Goal: Task Accomplishment & Management: Use online tool/utility

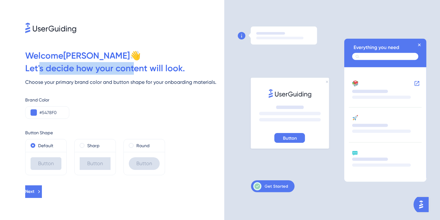
drag, startPoint x: 40, startPoint y: 69, endPoint x: 150, endPoint y: 69, distance: 110.6
click at [141, 69] on div "Let ' s decide how your content will look." at bounding box center [124, 68] width 199 height 13
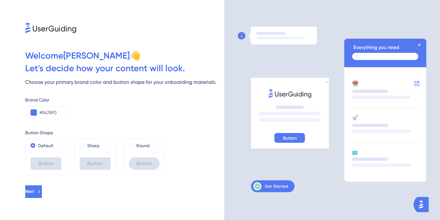
click at [150, 69] on div "Let ' s decide how your content will look." at bounding box center [124, 68] width 199 height 13
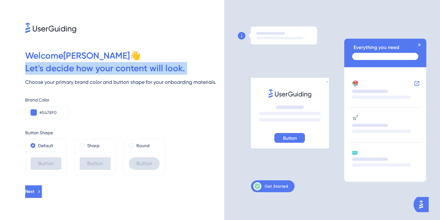
click at [150, 69] on div "Let ' s decide how your content will look." at bounding box center [124, 68] width 199 height 13
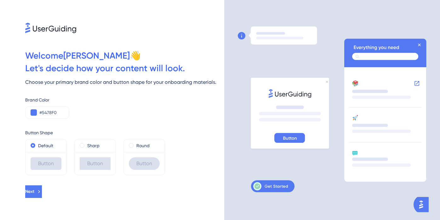
drag, startPoint x: 37, startPoint y: 28, endPoint x: 89, endPoint y: 28, distance: 52.0
click at [87, 28] on div at bounding box center [124, 16] width 199 height 33
click at [89, 28] on div at bounding box center [124, 16] width 199 height 33
click at [372, 44] on icon at bounding box center [386, 51] width 71 height 17
click at [268, 189] on icon at bounding box center [270, 186] width 35 height 8
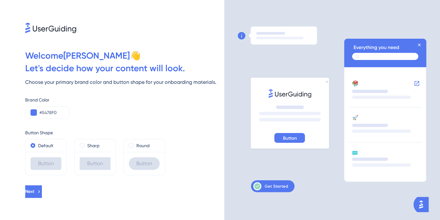
click at [272, 187] on icon at bounding box center [270, 186] width 35 height 8
click at [53, 110] on input "#5478F0" at bounding box center [51, 113] width 25 height 8
click at [44, 111] on input "#5478F0" at bounding box center [51, 113] width 25 height 8
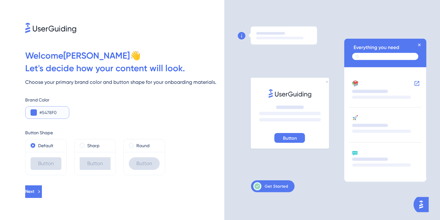
click at [54, 112] on input "#5478F0" at bounding box center [51, 113] width 25 height 8
paste input "32284"
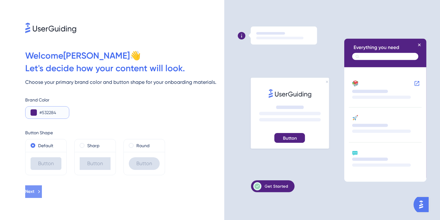
type input "#532284"
click at [35, 191] on span "Next" at bounding box center [30, 192] width 9 height 8
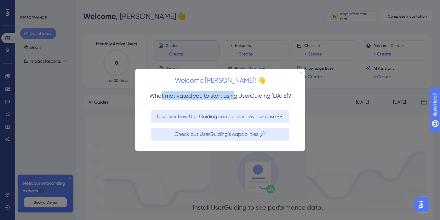
drag, startPoint x: 160, startPoint y: 96, endPoint x: 253, endPoint y: 96, distance: 92.3
click at [242, 96] on span "What motivated you to start using UserGuiding today?" at bounding box center [220, 95] width 142 height 7
click at [253, 96] on span "What motivated you to start using UserGuiding today?" at bounding box center [220, 95] width 142 height 7
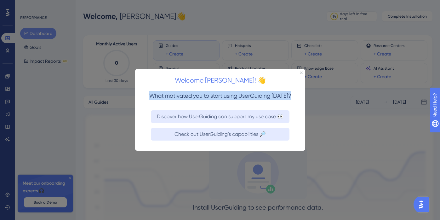
click at [250, 96] on span "What motivated you to start using UserGuiding today?" at bounding box center [220, 95] width 142 height 7
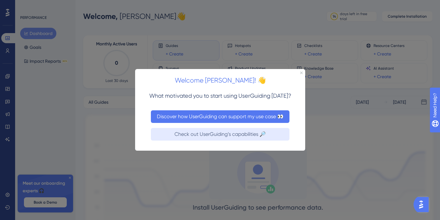
click at [221, 118] on button "Discover how UserGuiding can support my use case 👀" at bounding box center [220, 116] width 139 height 13
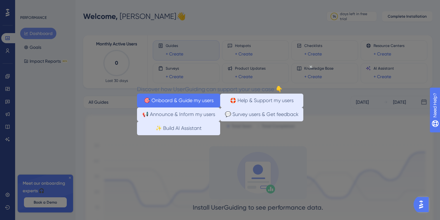
click at [187, 99] on button "🎯 Onboard & Guide my users" at bounding box center [178, 101] width 83 height 14
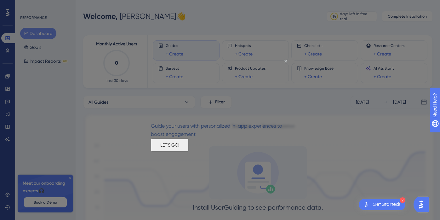
click at [188, 152] on button "LET'S GO!" at bounding box center [170, 144] width 38 height 13
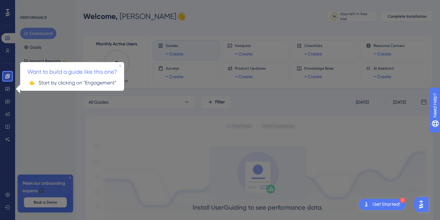
click at [384, 204] on div "Get Started!" at bounding box center [387, 204] width 28 height 7
click at [100, 79] on p "👈 Start by clicking on "Engagement"" at bounding box center [72, 82] width 94 height 8
click at [120, 65] on icon "Close Preview" at bounding box center [120, 65] width 3 height 3
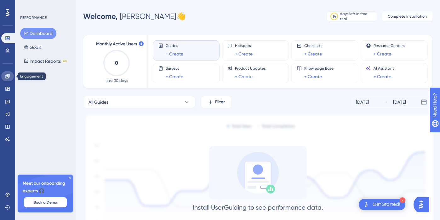
click at [9, 78] on icon at bounding box center [7, 76] width 5 height 5
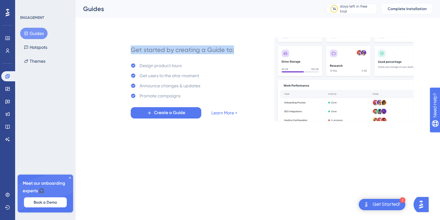
drag, startPoint x: 130, startPoint y: 49, endPoint x: 220, endPoint y: 59, distance: 90.0
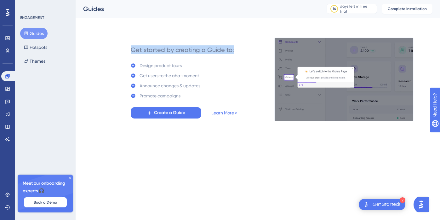
click at [220, 59] on div "Get started by creating a Guide to: Design product tours Get users to the aha-m…" at bounding box center [184, 79] width 106 height 78
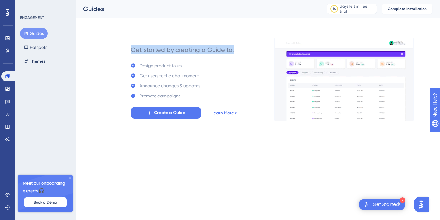
click at [220, 59] on div "Get started by creating a Guide to: Design product tours Get users to the aha-m…" at bounding box center [184, 79] width 106 height 78
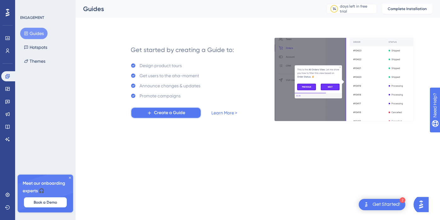
click at [169, 115] on span "Create a Guide" at bounding box center [169, 113] width 31 height 8
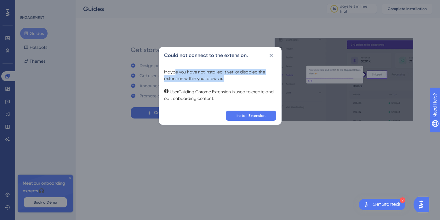
drag, startPoint x: 176, startPoint y: 71, endPoint x: 227, endPoint y: 83, distance: 52.7
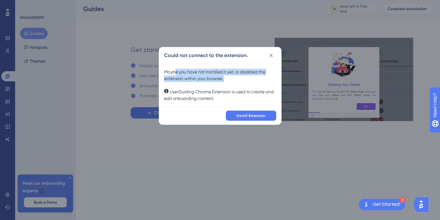
click at [227, 83] on div "Maybe you have not installed it yet, or disabled the extension within your brow…" at bounding box center [220, 85] width 112 height 33
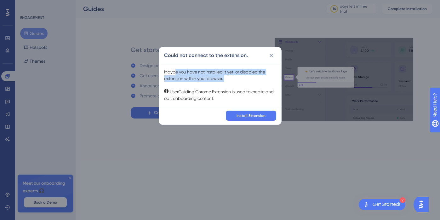
click at [227, 83] on div "Maybe you have not installed it yet, or disabled the extension within your brow…" at bounding box center [220, 85] width 112 height 33
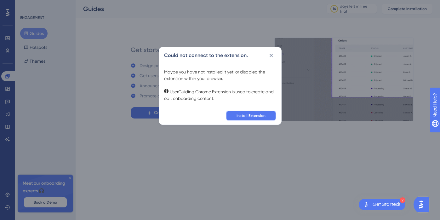
click at [250, 113] on span "Install Extension" at bounding box center [251, 115] width 29 height 5
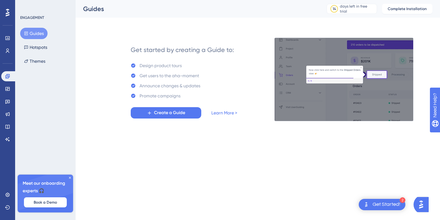
click at [174, 116] on span "Create a Guide" at bounding box center [169, 113] width 31 height 8
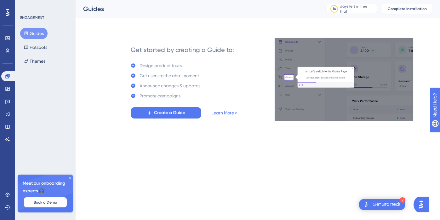
click at [177, 112] on span "Create a Guide" at bounding box center [169, 113] width 31 height 8
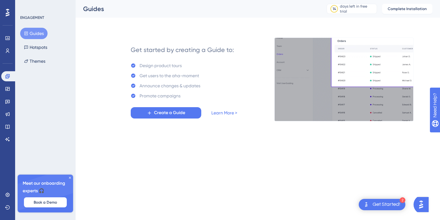
click at [160, 115] on span "Create a Guide" at bounding box center [169, 113] width 31 height 8
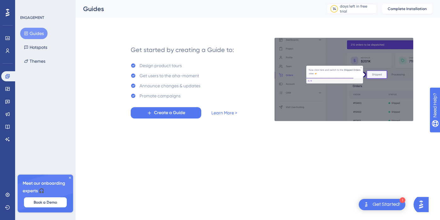
click at [191, 141] on div "Performance Users Engagement Widgets Feedback Product Updates Knowledge Base AI…" at bounding box center [220, 70] width 440 height 141
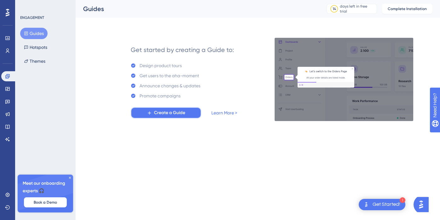
click at [168, 114] on span "Create a Guide" at bounding box center [169, 113] width 31 height 8
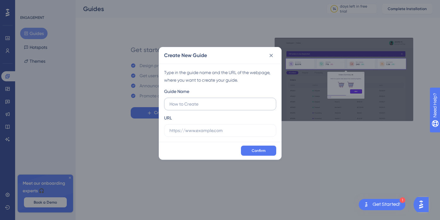
click at [192, 104] on input "text" at bounding box center [219, 104] width 101 height 7
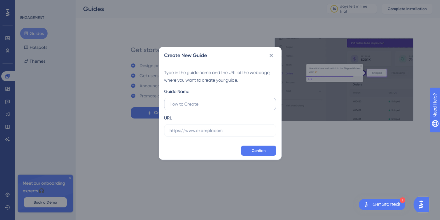
click at [215, 102] on input "text" at bounding box center [219, 104] width 101 height 7
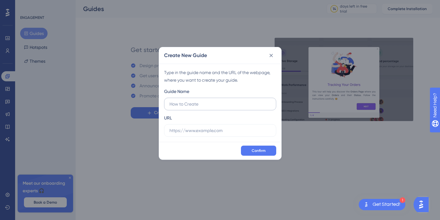
click at [215, 102] on input "text" at bounding box center [219, 104] width 101 height 7
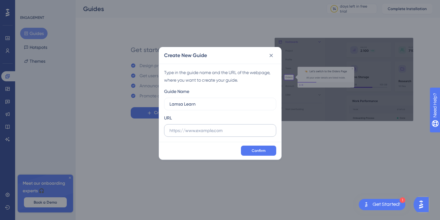
type input "Lamsa Learn"
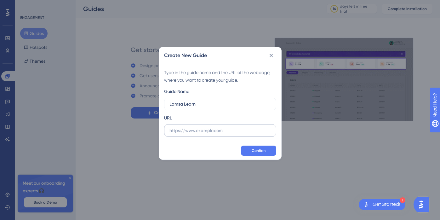
click at [226, 126] on label at bounding box center [220, 130] width 112 height 13
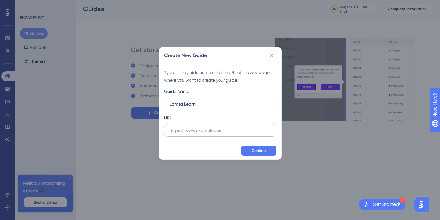
click at [226, 127] on input "text" at bounding box center [219, 130] width 101 height 7
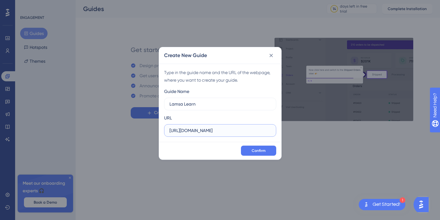
drag, startPoint x: 198, startPoint y: 130, endPoint x: 244, endPoint y: 130, distance: 46.0
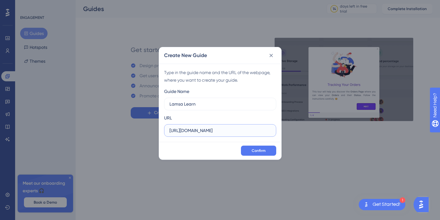
click at [211, 130] on input "https://www.lamsalearn.com" at bounding box center [219, 130] width 101 height 7
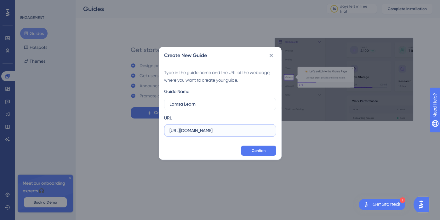
click at [244, 130] on input "https://www.lamsalearn.com" at bounding box center [219, 130] width 101 height 7
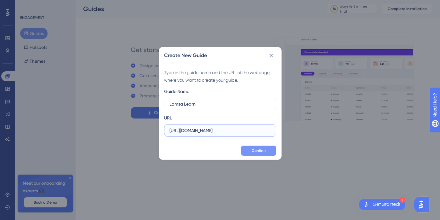
type input "https://www.lamsalearn.com"
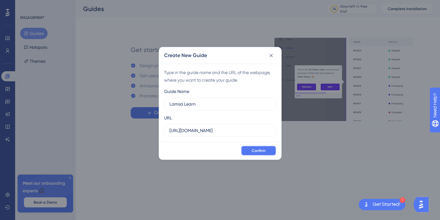
click at [261, 150] on span "Confirm" at bounding box center [259, 150] width 14 height 5
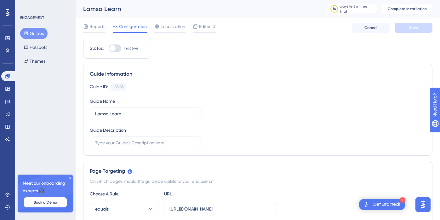
click at [113, 49] on div at bounding box center [112, 48] width 6 height 6
click at [109, 49] on input "Inactive" at bounding box center [108, 48] width 0 height 0
checkbox input "false"
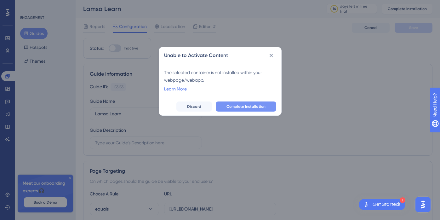
click at [244, 107] on span "Complete Installation" at bounding box center [246, 106] width 39 height 5
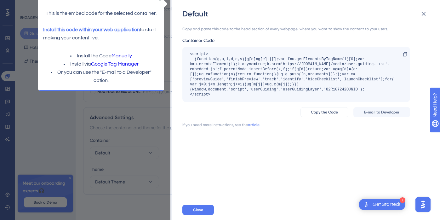
scroll to position [451, 0]
click at [267, 70] on div "<script> (function(g,u,i,d,e,s){g[e]=g[e]||[];var f=u.getElementsByTagName(i)[0…" at bounding box center [293, 74] width 206 height 45
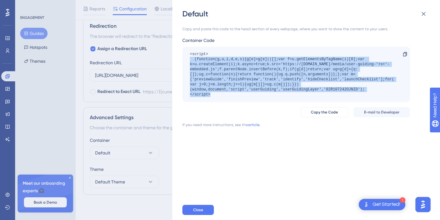
click at [267, 70] on div "<script> (function(g,u,i,d,e,s){g[e]=g[e]||[];var f=u.getElementsByTagName(i)[0…" at bounding box center [293, 74] width 206 height 45
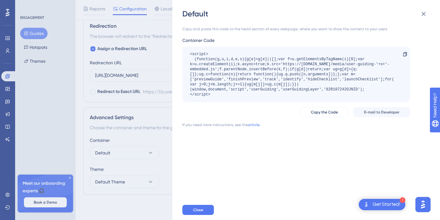
click at [164, 7] on div "Default Copy and paste this code to the head section of every webpage, where yo…" at bounding box center [220, 110] width 440 height 220
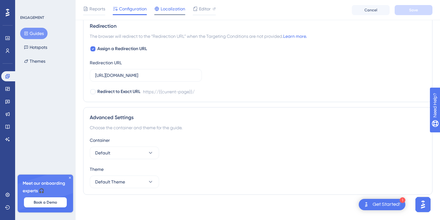
click at [163, 10] on span "Localization" at bounding box center [173, 9] width 25 height 8
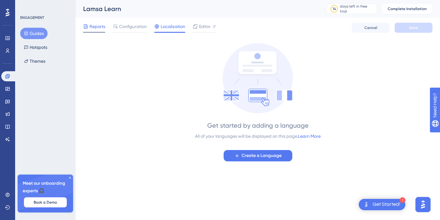
click at [95, 27] on span "Reports" at bounding box center [97, 27] width 16 height 8
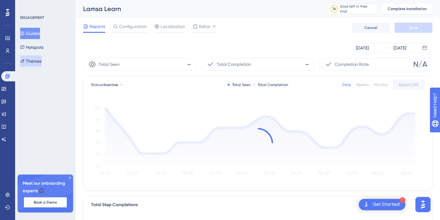
click at [42, 61] on button "Themes" at bounding box center [30, 60] width 21 height 11
